Goal: Find contact information: Find contact information

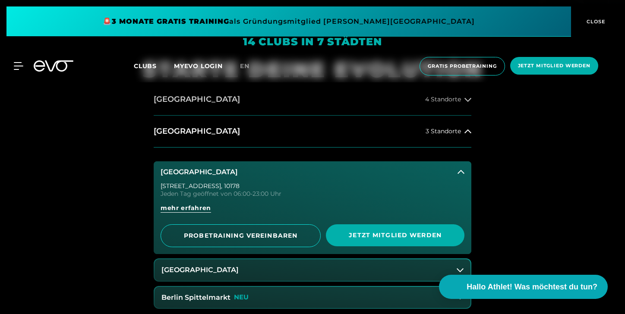
scroll to position [299, 0]
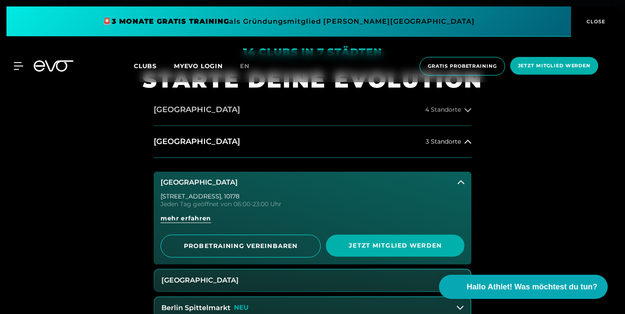
click at [433, 109] on span "4 Standorte" at bounding box center [443, 110] width 36 height 6
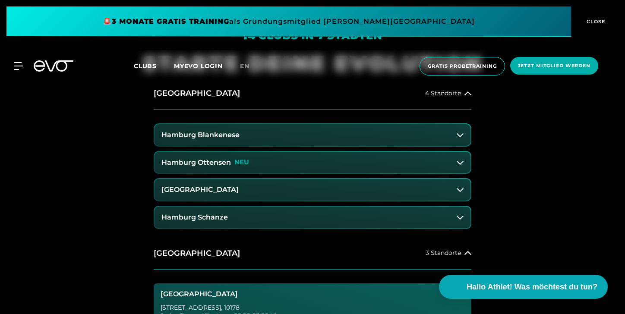
scroll to position [316, 0]
click at [209, 213] on h3 "Hamburg Schanze" at bounding box center [194, 217] width 66 height 8
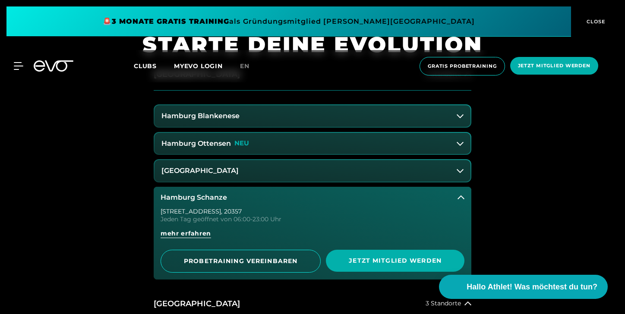
scroll to position [336, 0]
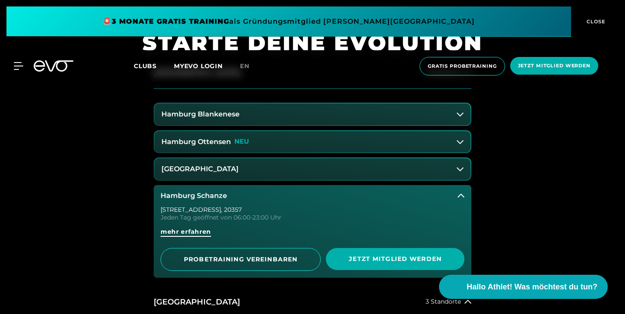
click at [198, 230] on span "mehr erfahren" at bounding box center [186, 232] width 51 height 9
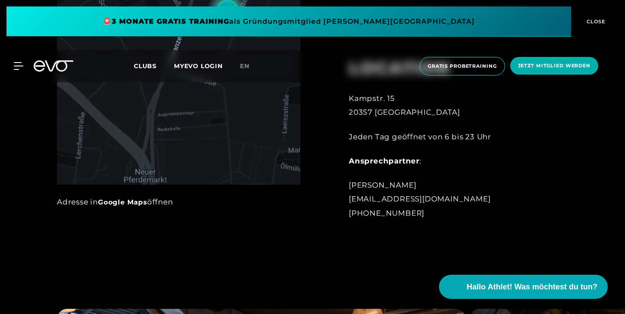
scroll to position [479, 0]
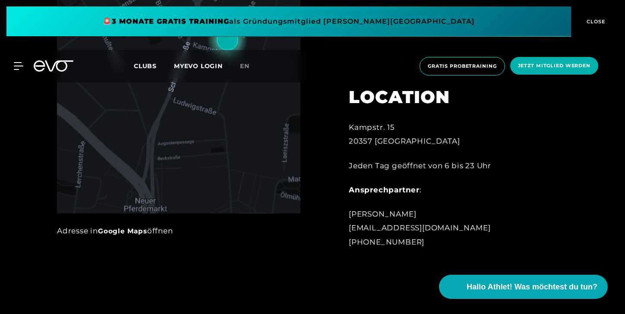
click at [384, 238] on div "Jonas Meintz [EMAIL_ADDRESS][DOMAIN_NAME] [PHONE_NUMBER]" at bounding box center [444, 228] width 190 height 42
copy div "[PHONE_NUMBER]"
drag, startPoint x: 351, startPoint y: 128, endPoint x: 402, endPoint y: 127, distance: 51.0
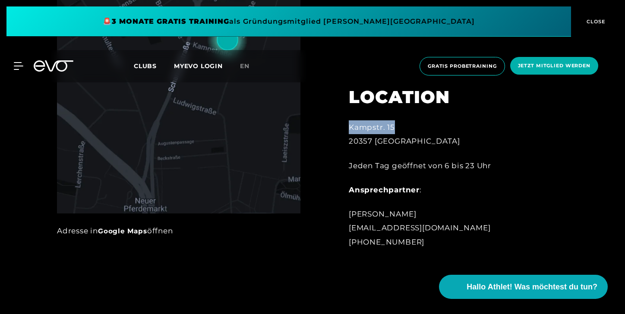
click at [402, 127] on div "Kampstr. 15 20357 [GEOGRAPHIC_DATA]" at bounding box center [444, 134] width 190 height 28
copy div "Kampstr. 15"
